Goal: Information Seeking & Learning: Check status

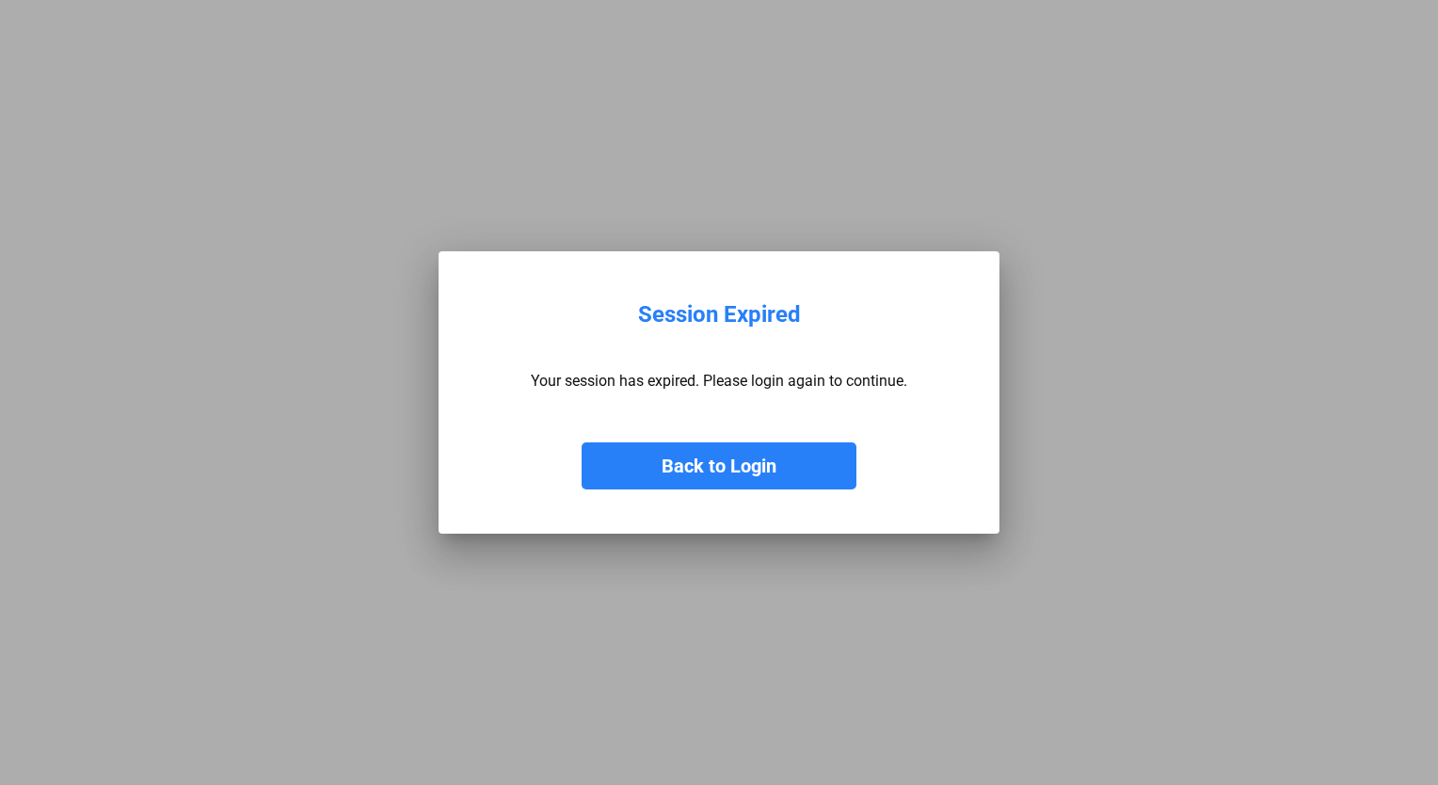
click at [775, 464] on button "Back to Login" at bounding box center [719, 465] width 275 height 47
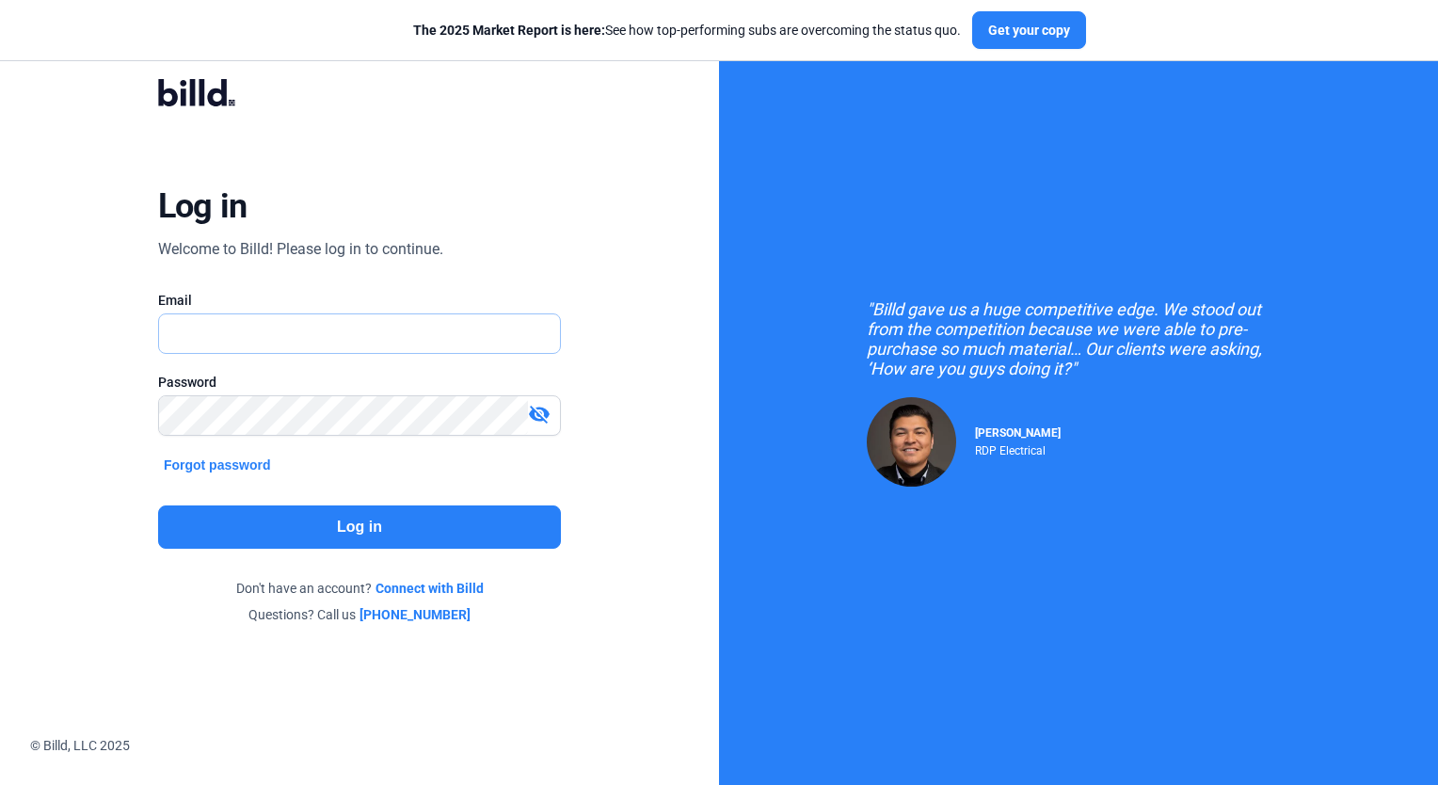
click at [196, 318] on input "text" at bounding box center [359, 333] width 401 height 39
click at [225, 467] on button "Forgot password" at bounding box center [217, 465] width 119 height 21
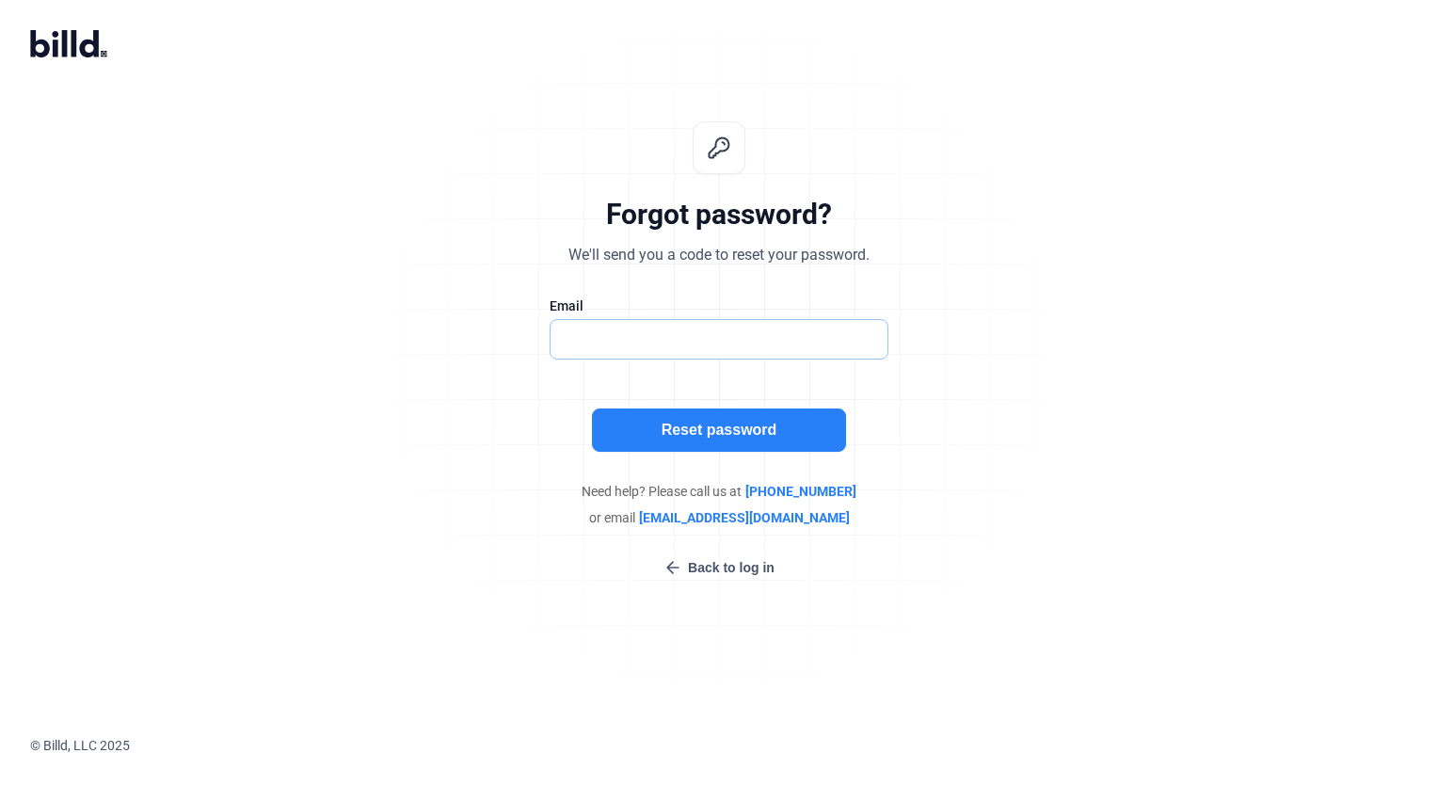
click at [649, 338] on input "text" at bounding box center [709, 339] width 317 height 39
type input "[PERSON_NAME][EMAIL_ADDRESS][DOMAIN_NAME]"
click at [731, 431] on button "Reset password" at bounding box center [719, 430] width 254 height 43
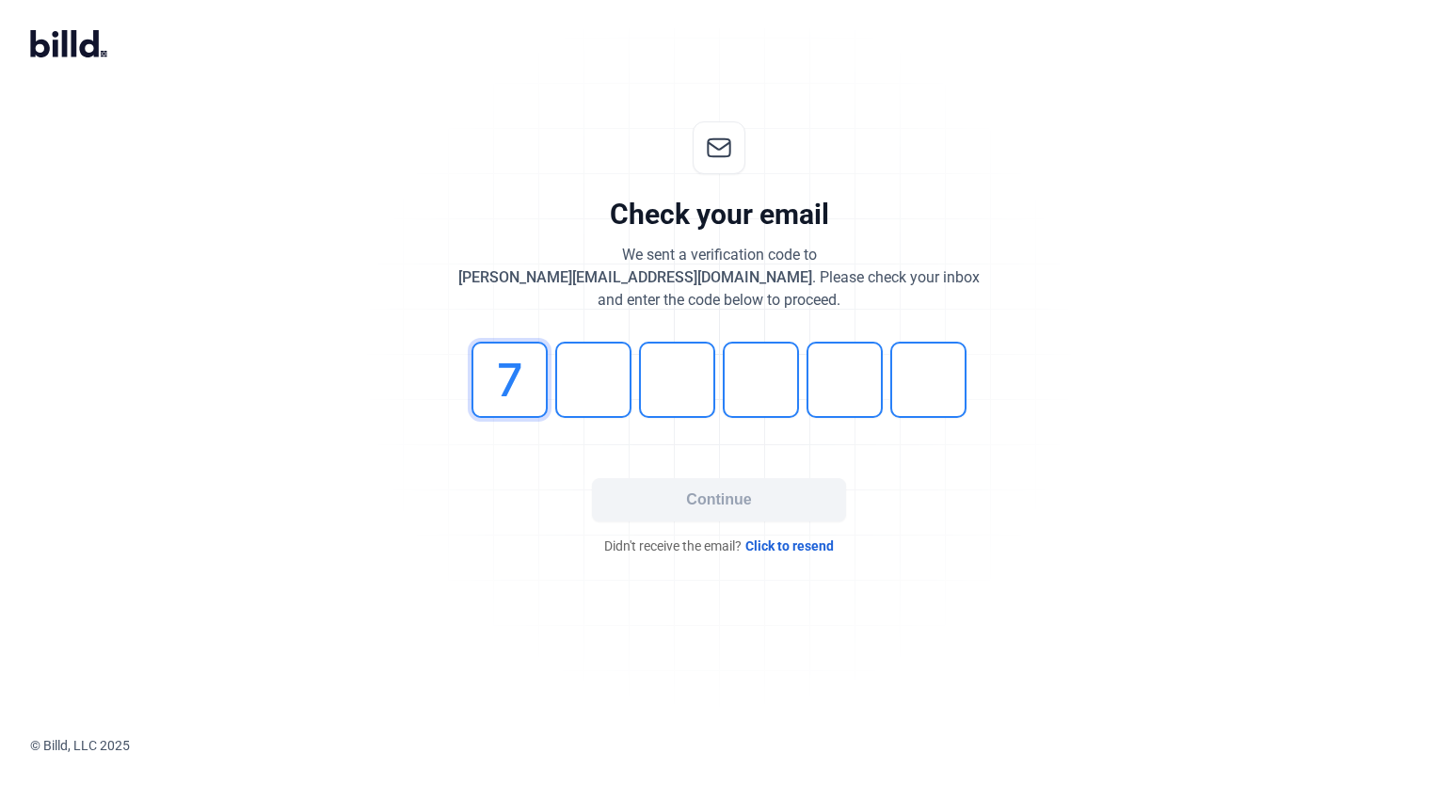
type input "7"
type input "2"
type input "6"
type input "9"
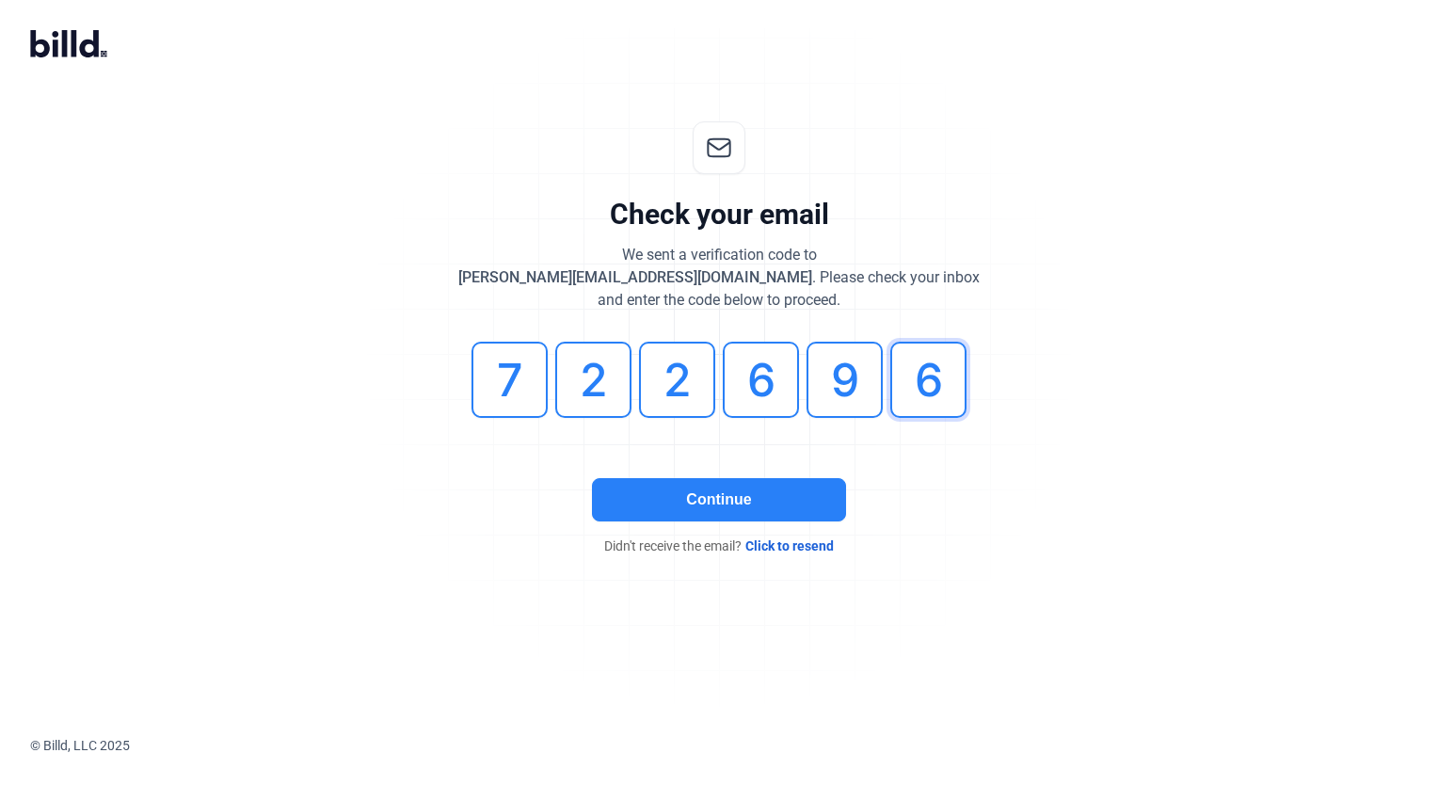
type input "6"
click at [697, 503] on button "Continue" at bounding box center [719, 499] width 254 height 43
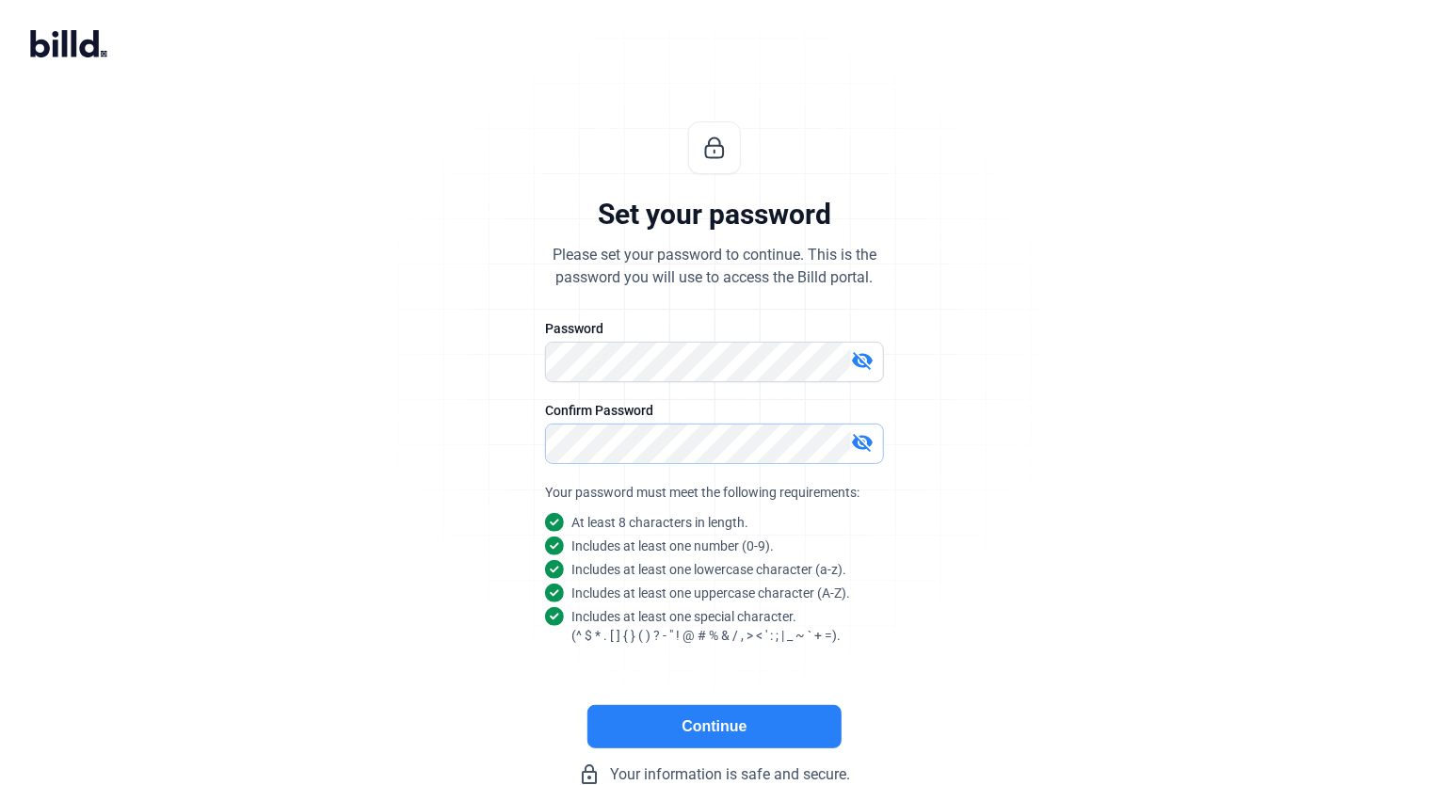
click at [0, 766] on com-1password-button at bounding box center [0, 766] width 0 height 0
click at [757, 714] on button "Continue" at bounding box center [714, 726] width 254 height 43
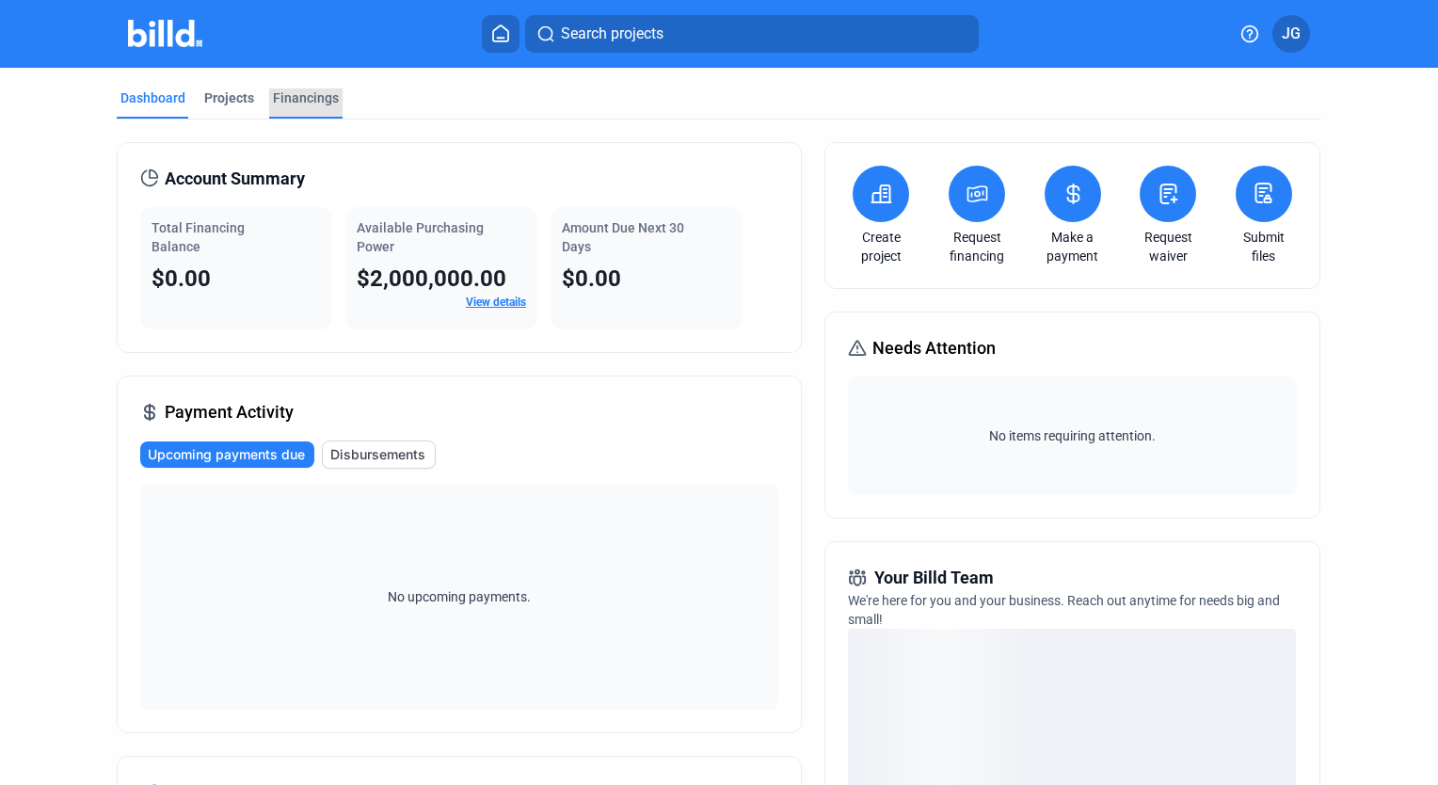
click at [280, 90] on div "Financings" at bounding box center [306, 97] width 66 height 19
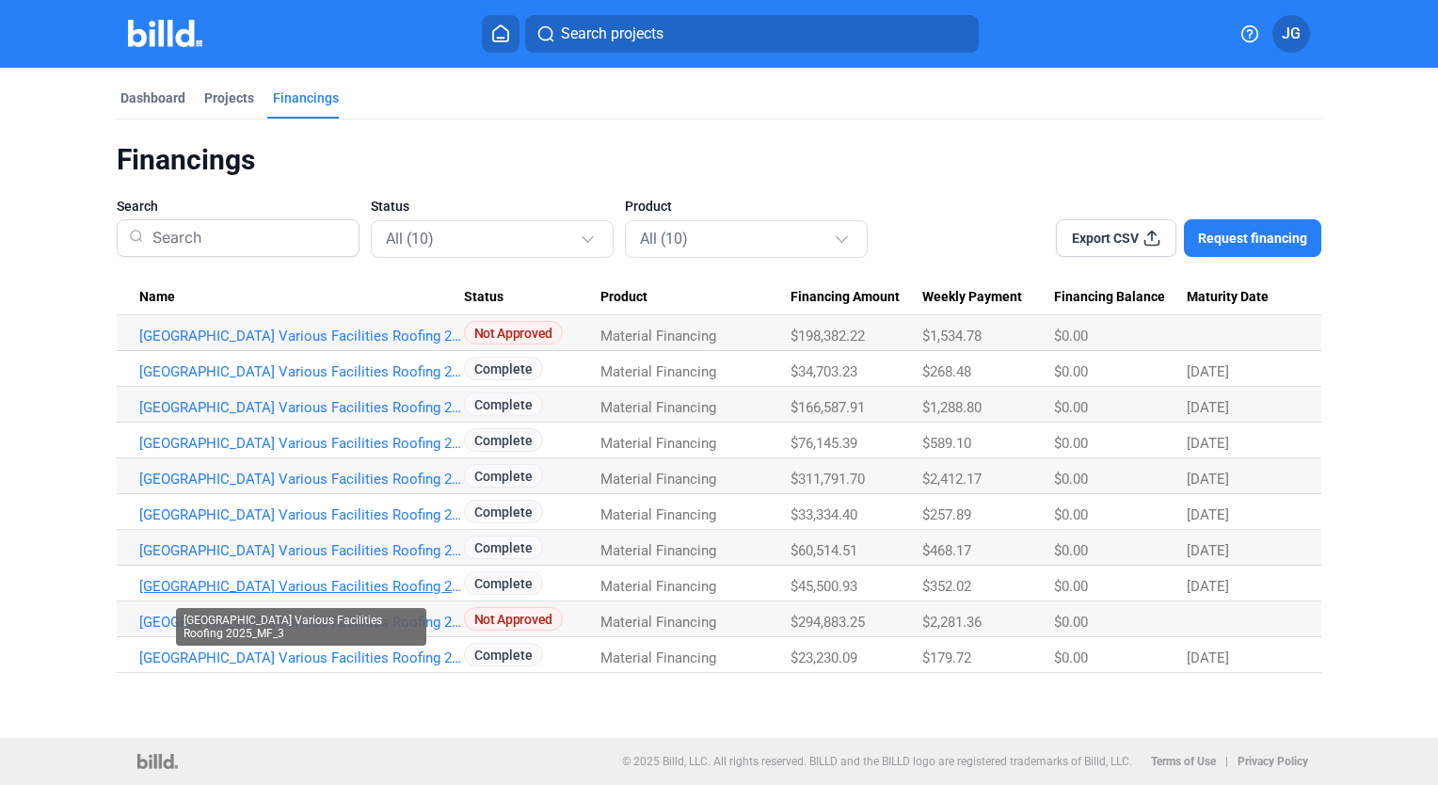
click at [313, 586] on link "[GEOGRAPHIC_DATA] Various Facilities Roofing 2025_MF_3" at bounding box center [301, 586] width 325 height 17
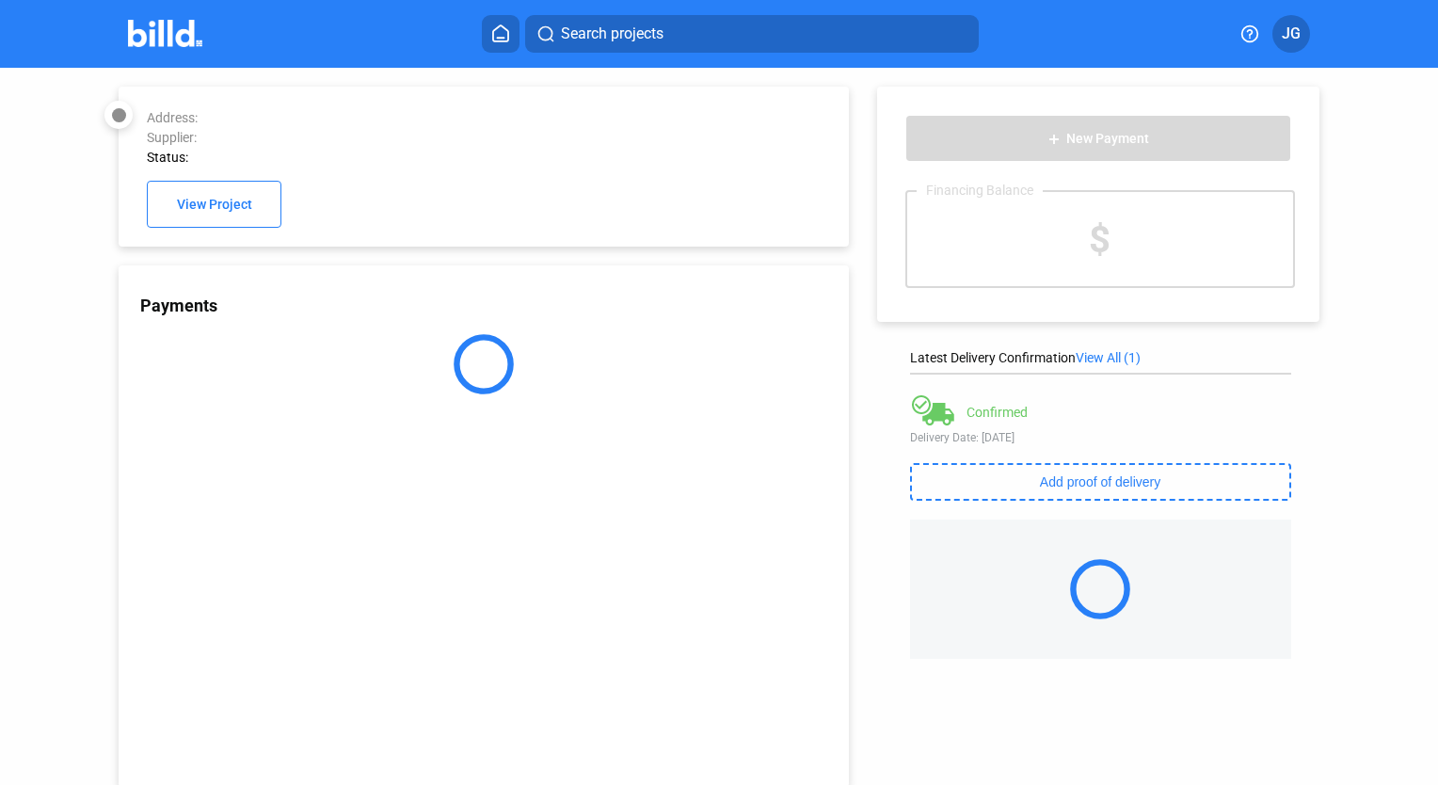
drag, startPoint x: 313, startPoint y: 586, endPoint x: 137, endPoint y: 527, distance: 184.6
click at [137, 527] on div "Payments" at bounding box center [484, 526] width 730 height 522
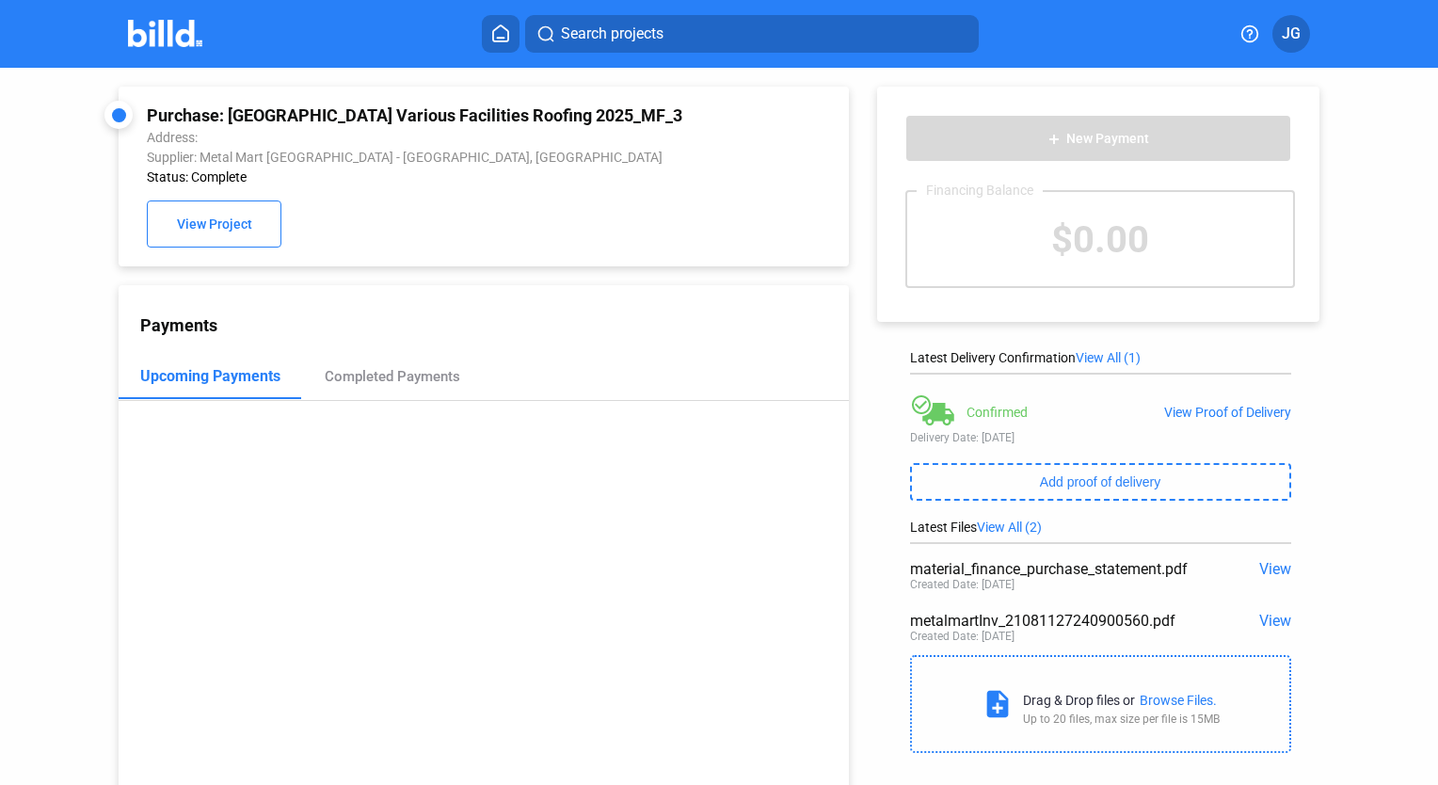
click at [1267, 571] on span "View" at bounding box center [1276, 569] width 32 height 18
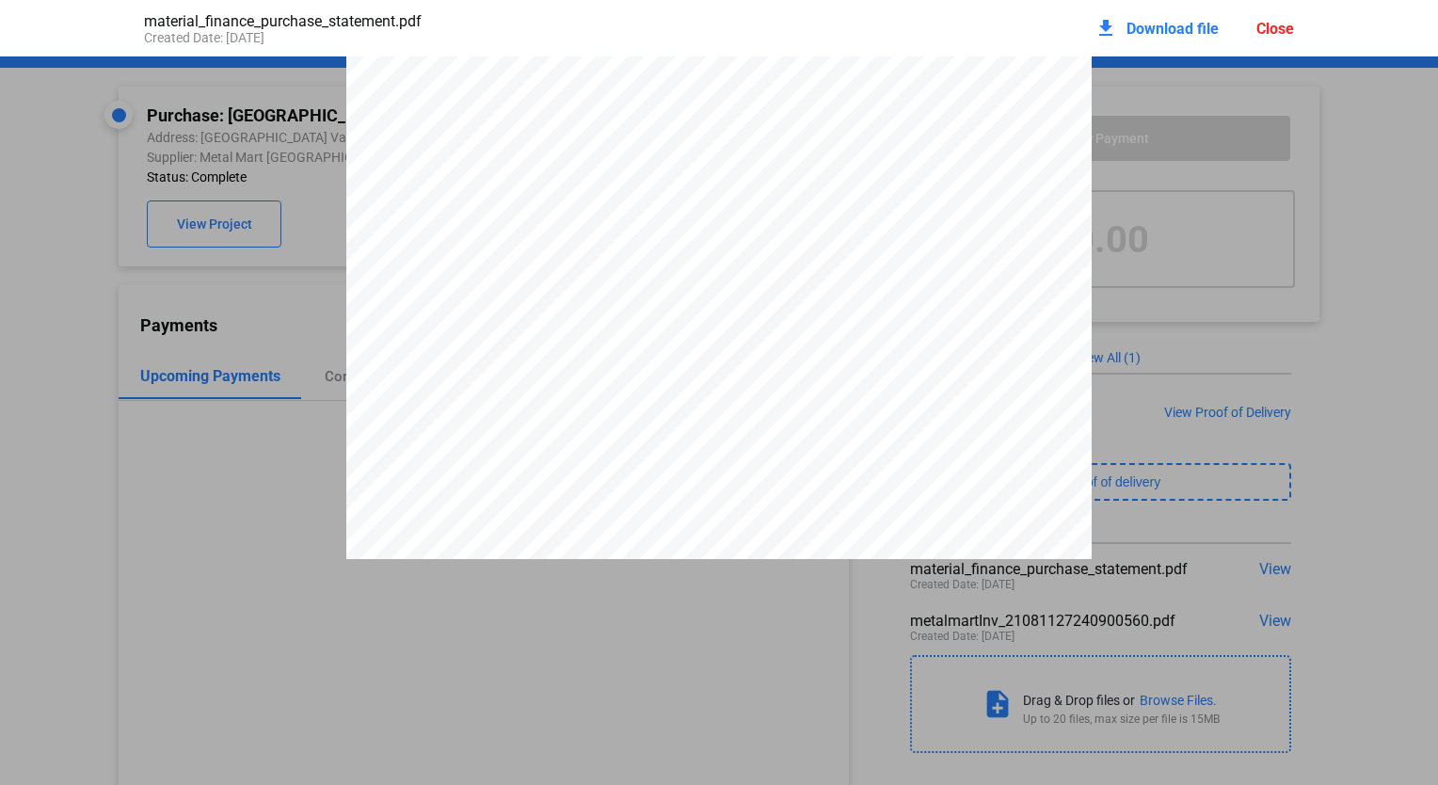
scroll to position [574, 0]
click at [1149, 666] on pdf-viewer "PURCHASE STATEMENT This PURCHASE STATEMENT is being executed and delivered purs…" at bounding box center [719, 370] width 1438 height 628
click at [1273, 635] on pdf-viewer "PURCHASE STATEMENT This PURCHASE STATEMENT is being executed and delivered purs…" at bounding box center [719, 370] width 1438 height 628
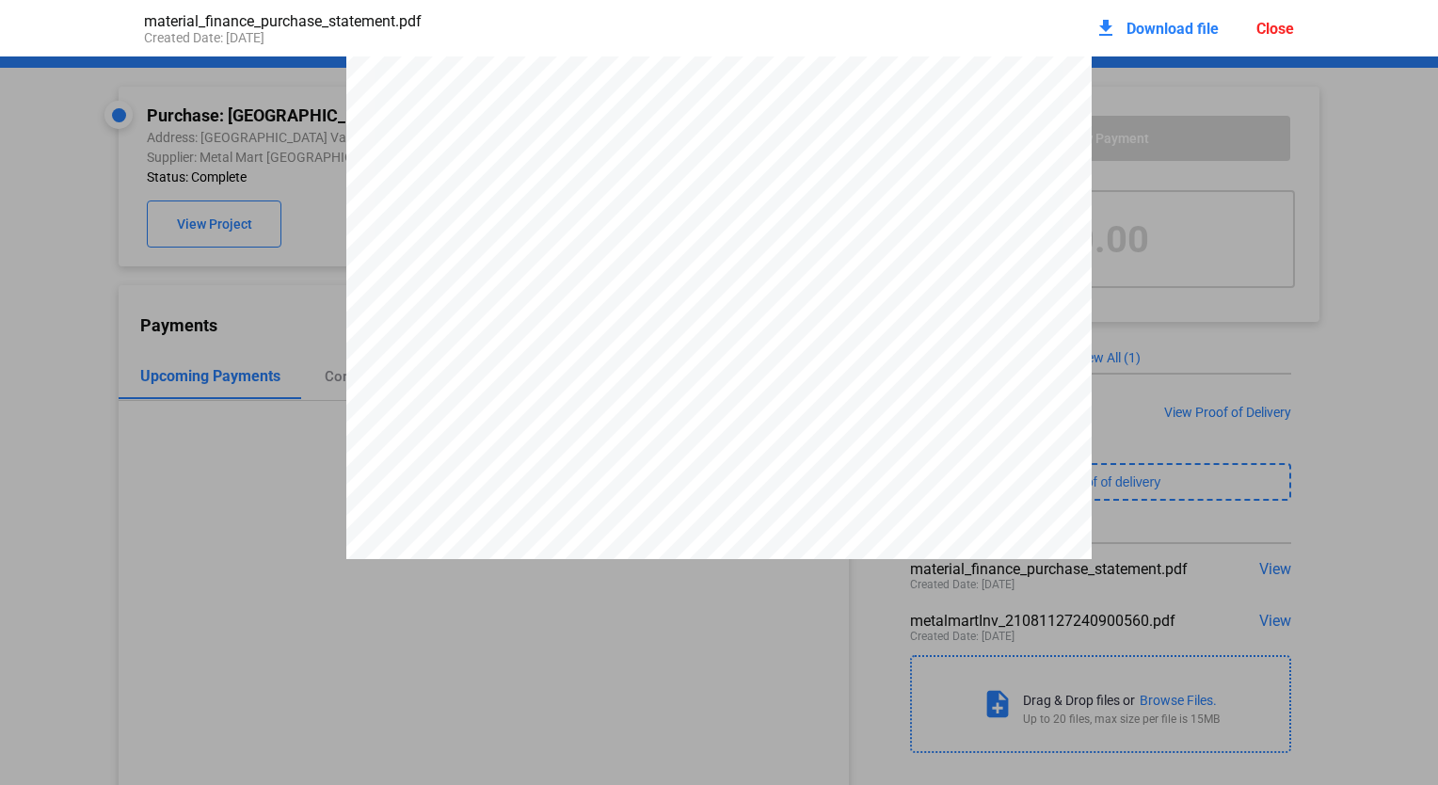
click at [1276, 20] on div "Close" at bounding box center [1276, 29] width 38 height 18
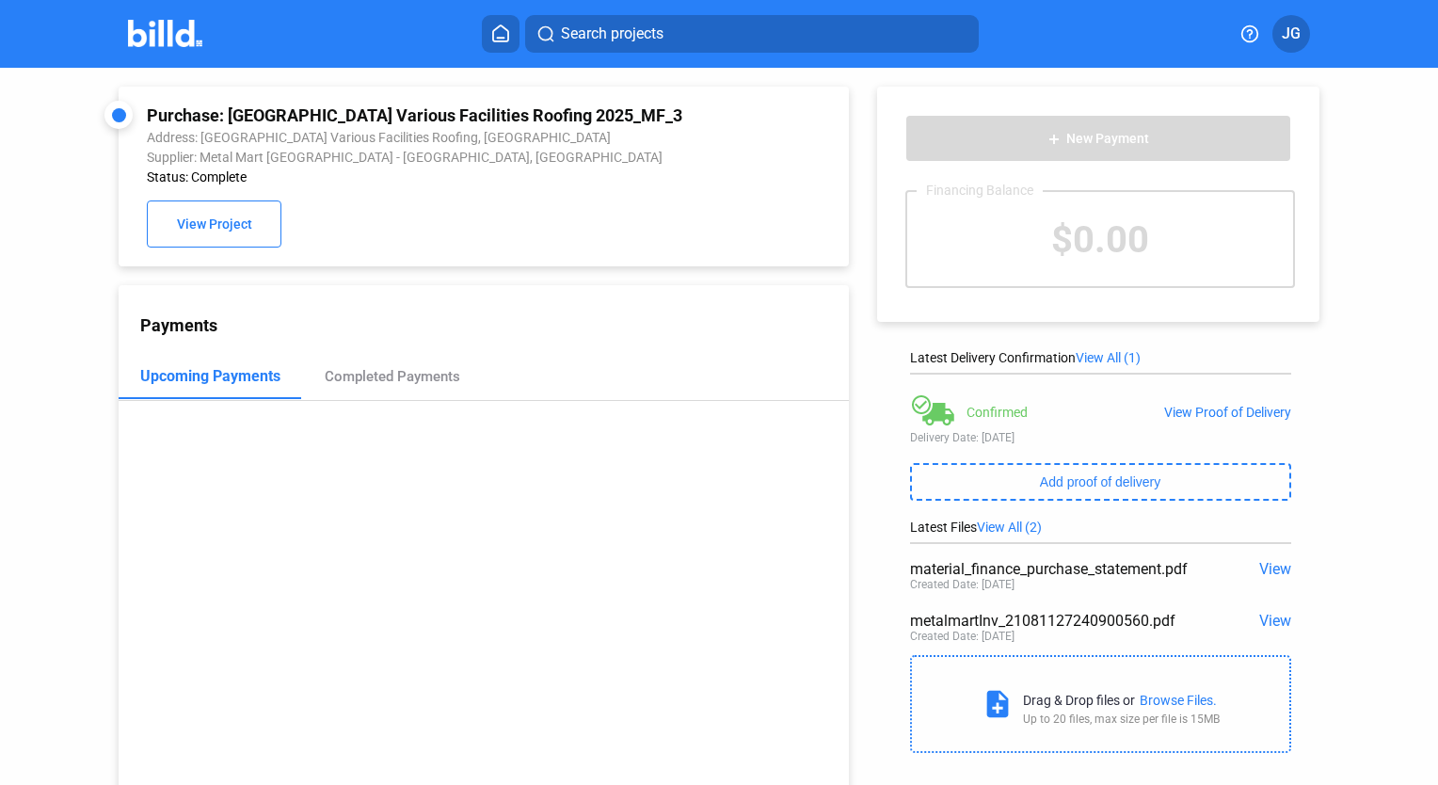
click at [1269, 626] on span "View" at bounding box center [1276, 621] width 32 height 18
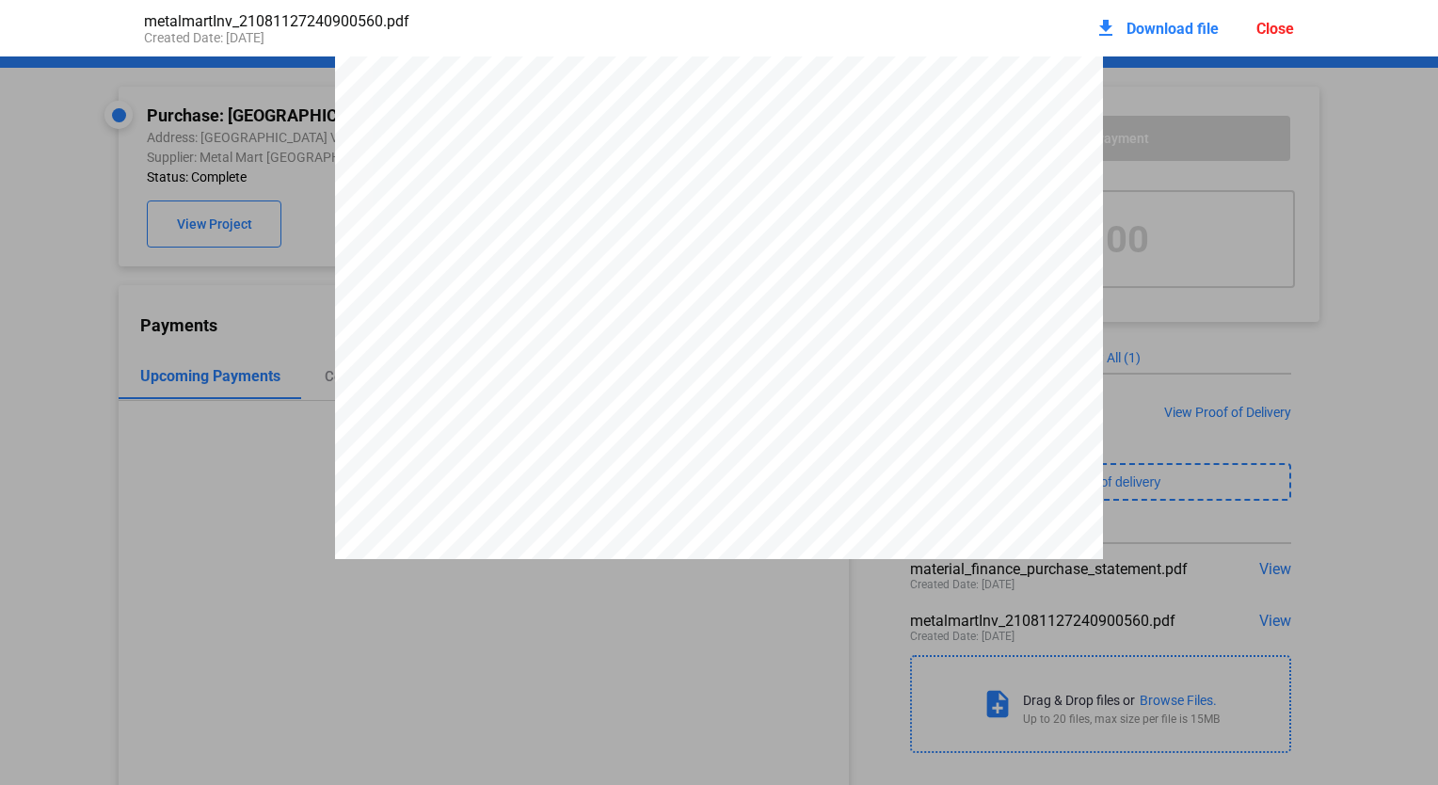
scroll to position [0, 0]
click at [1279, 36] on div "Close" at bounding box center [1276, 29] width 38 height 18
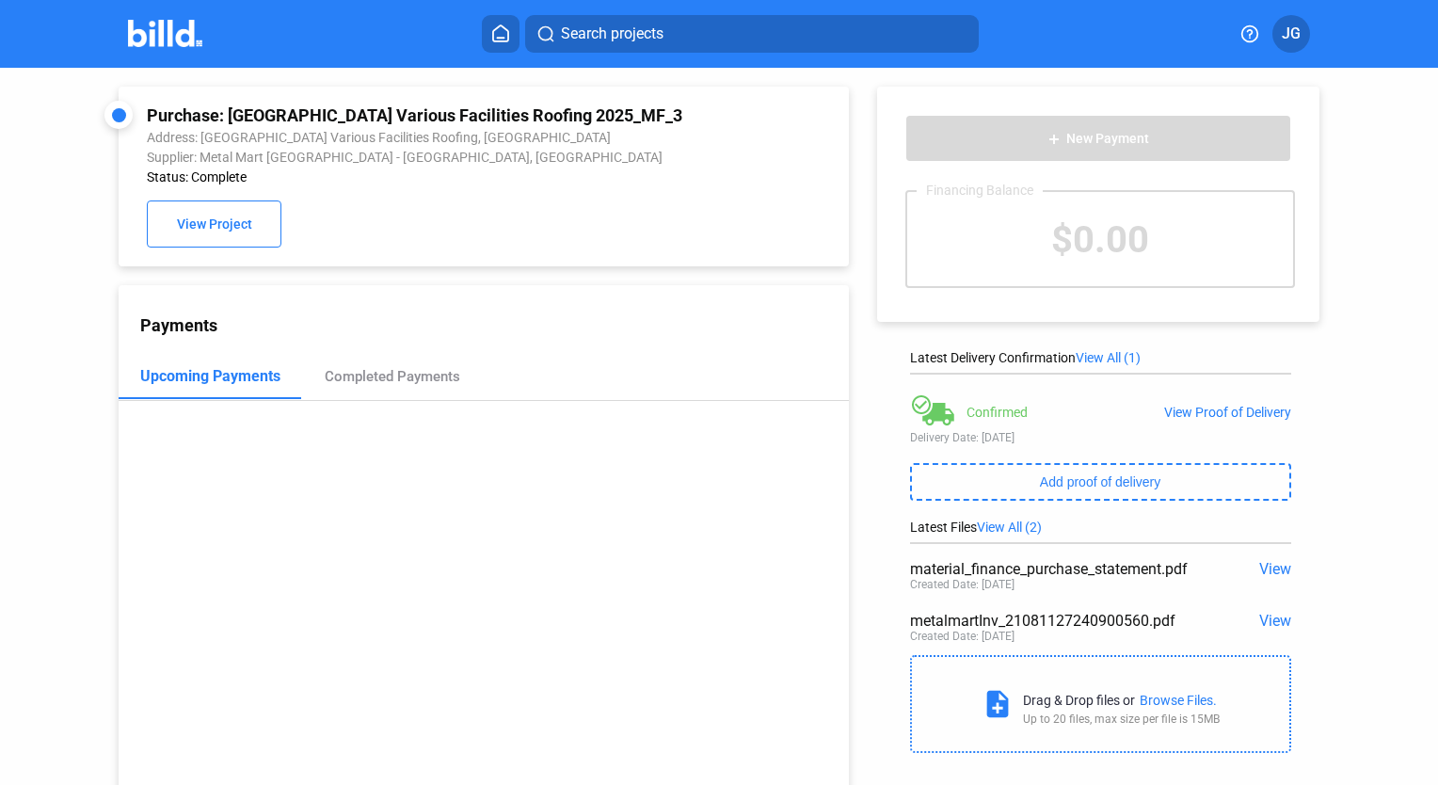
click at [0, 28] on html "We value your privacy We use cookies to enhance your browsing experience, serve…" at bounding box center [719, 392] width 1438 height 785
